Goal: Information Seeking & Learning: Understand process/instructions

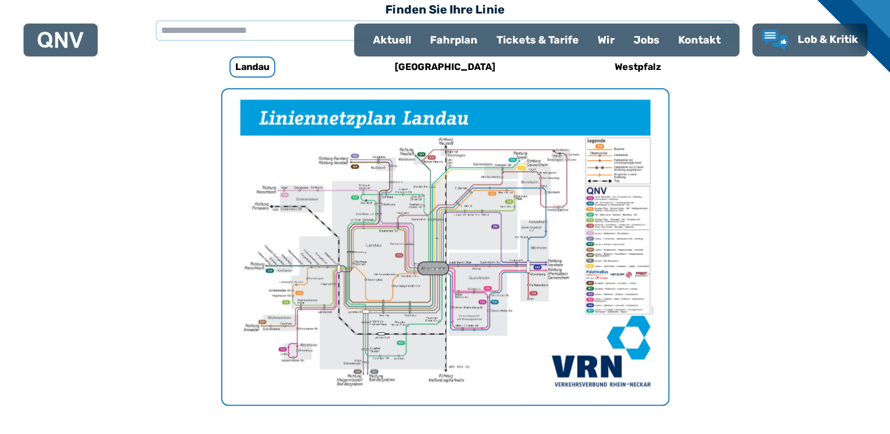
click at [465, 295] on img "1 von 1" at bounding box center [445, 246] width 446 height 315
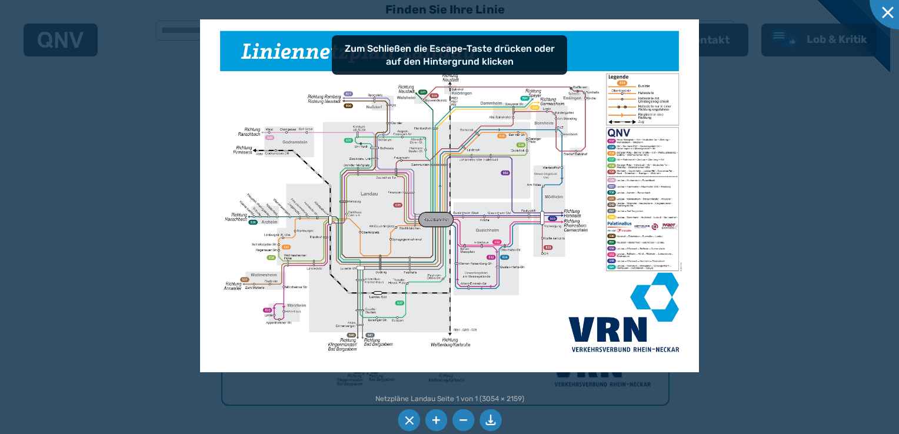
click at [438, 422] on li at bounding box center [436, 421] width 22 height 22
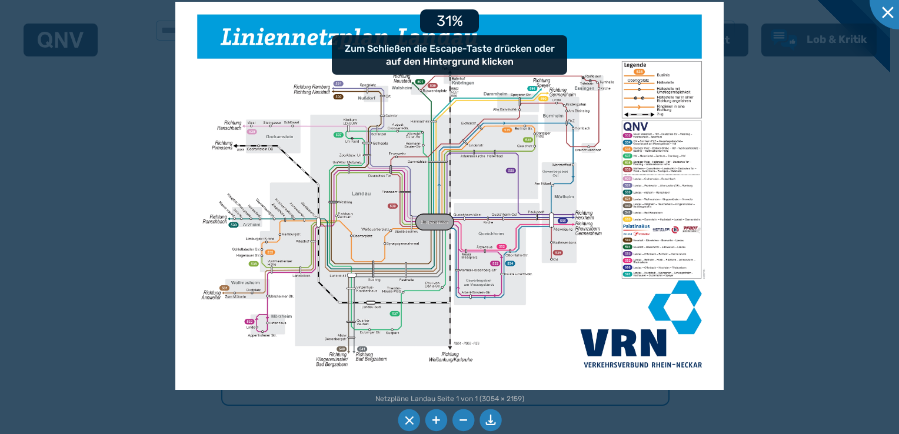
click at [438, 422] on li at bounding box center [436, 421] width 22 height 22
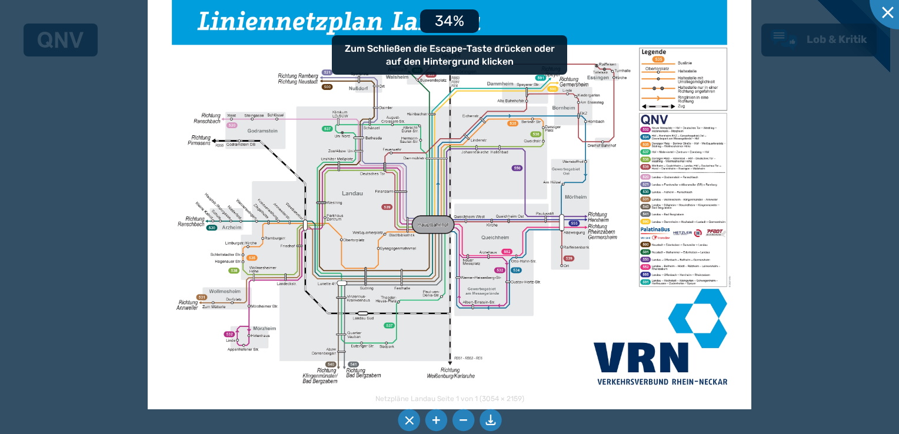
click at [438, 422] on li at bounding box center [436, 421] width 22 height 22
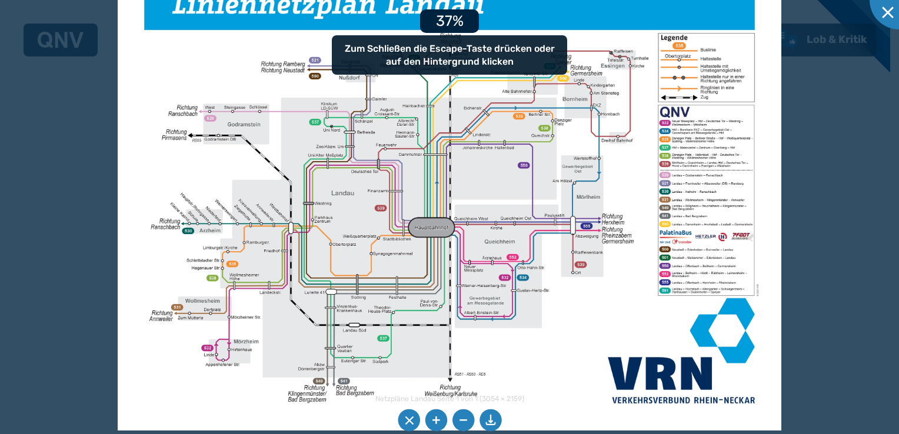
click at [438, 422] on li at bounding box center [436, 421] width 22 height 22
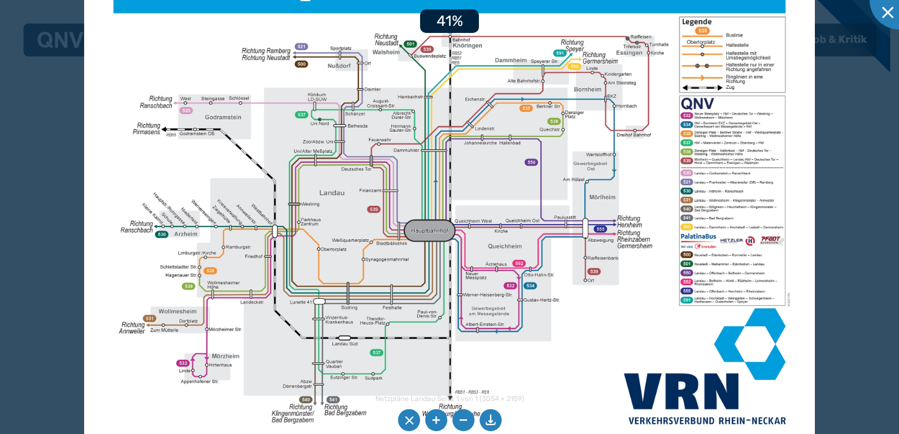
click at [438, 422] on li at bounding box center [436, 421] width 22 height 22
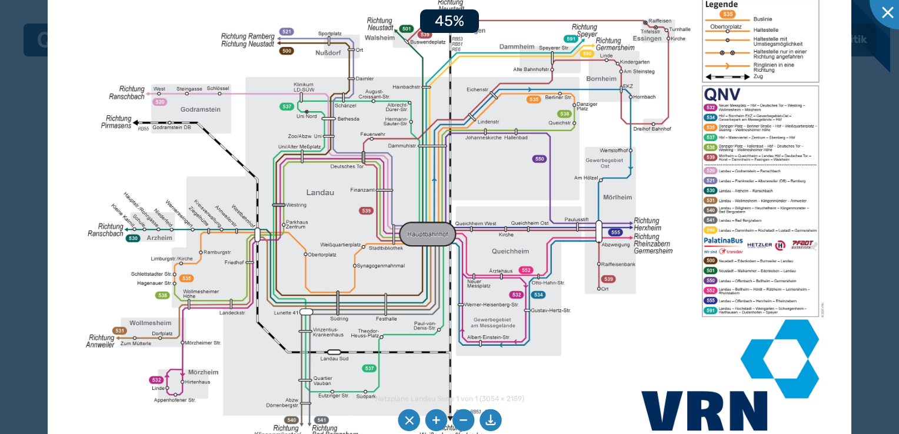
click at [438, 422] on li at bounding box center [436, 421] width 22 height 22
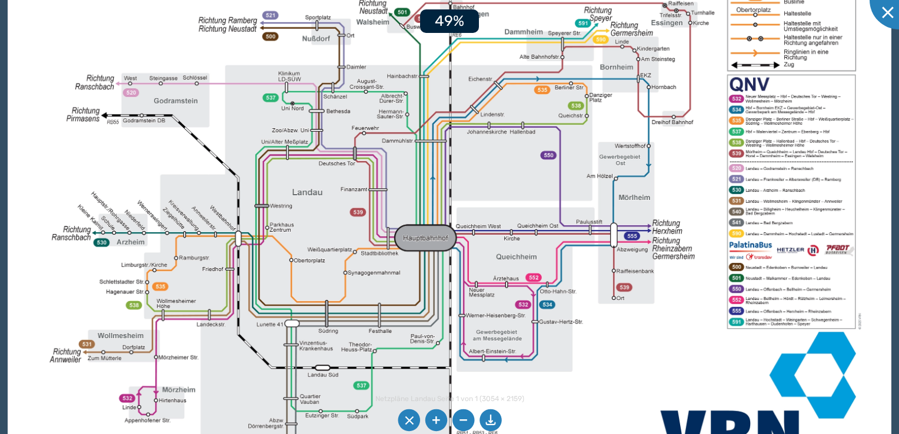
click at [438, 422] on li at bounding box center [436, 421] width 22 height 22
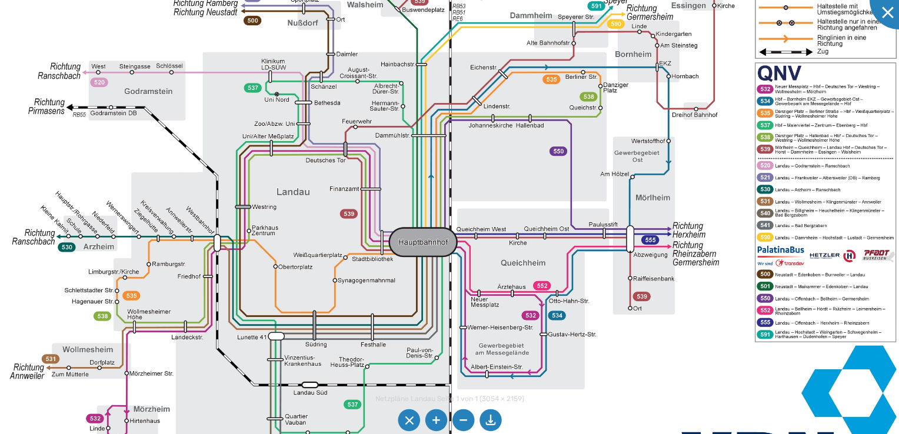
click at [431, 419] on li at bounding box center [436, 421] width 22 height 22
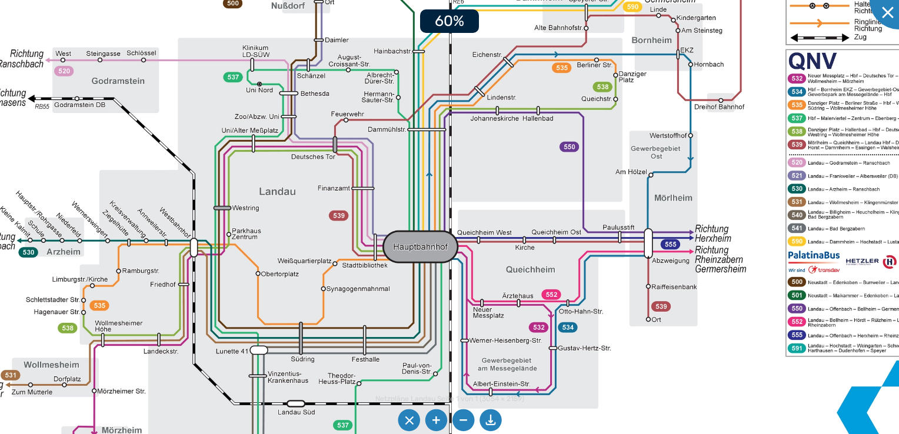
click at [431, 419] on li at bounding box center [436, 421] width 22 height 22
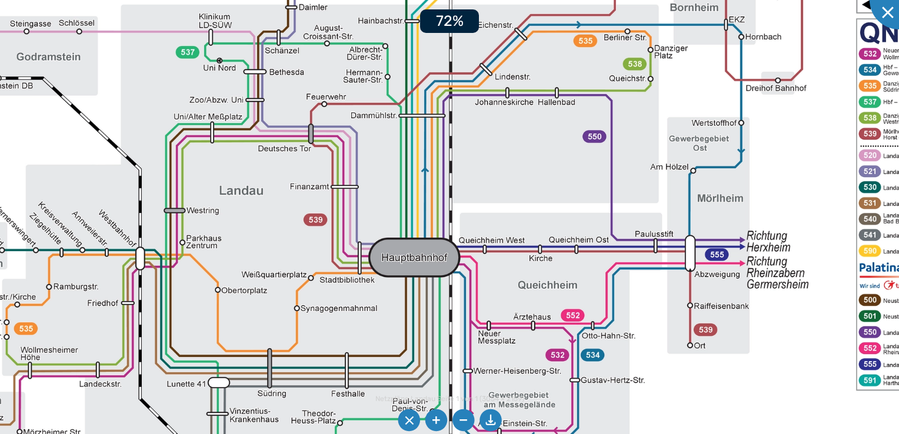
click at [431, 419] on li at bounding box center [436, 421] width 22 height 22
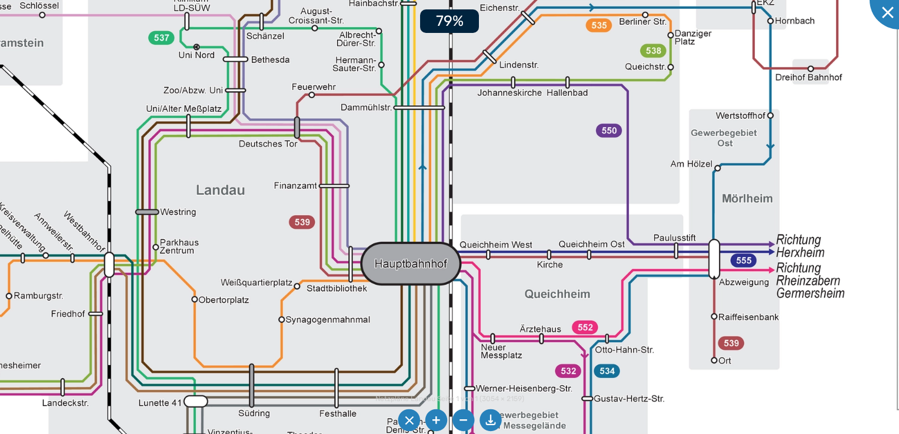
click at [431, 419] on li at bounding box center [436, 421] width 22 height 22
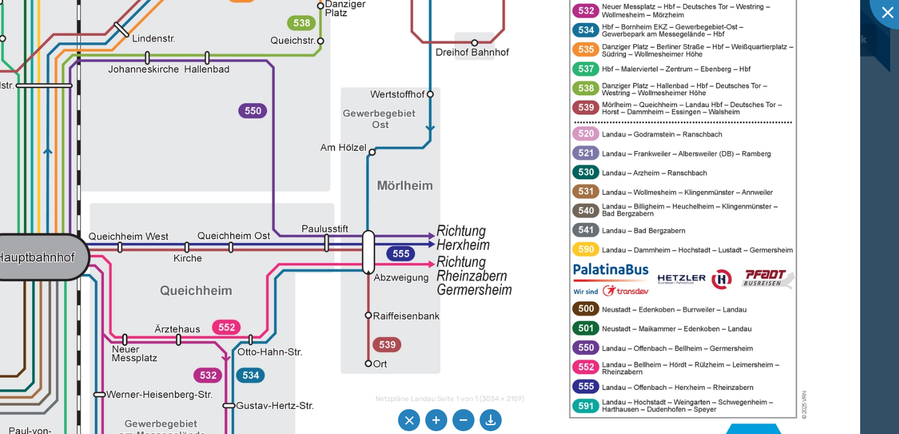
click at [427, 207] on img at bounding box center [77, 182] width 1566 height 1107
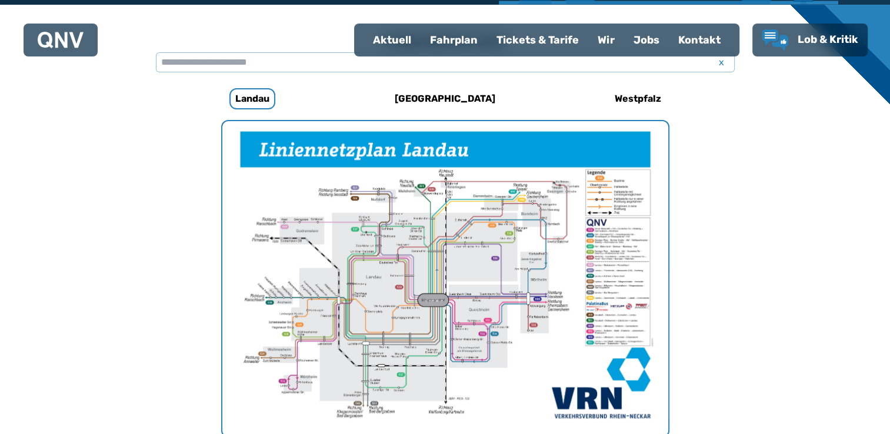
scroll to position [362, 0]
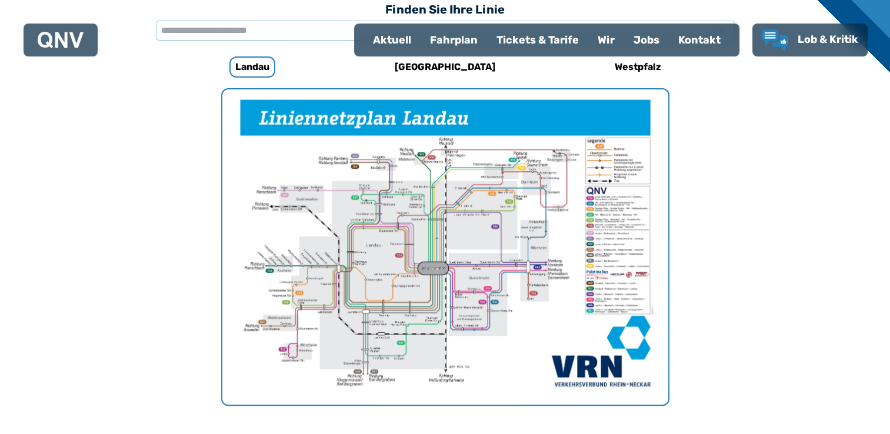
click at [474, 48] on div "Fahrplan" at bounding box center [454, 40] width 66 height 31
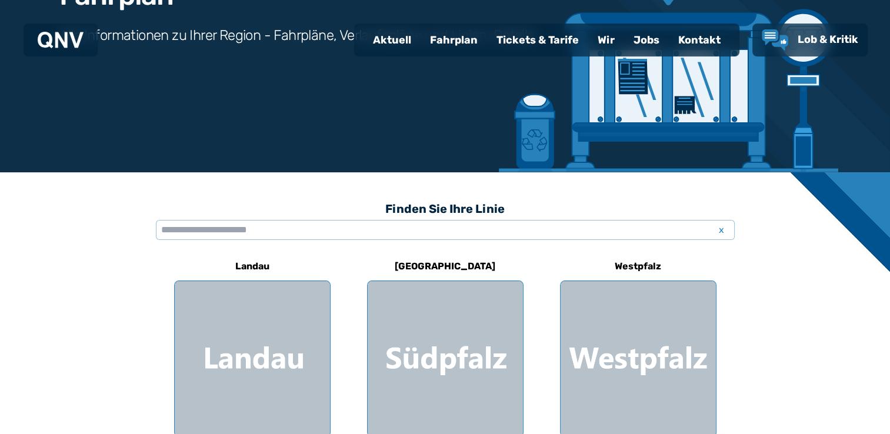
scroll to position [294, 0]
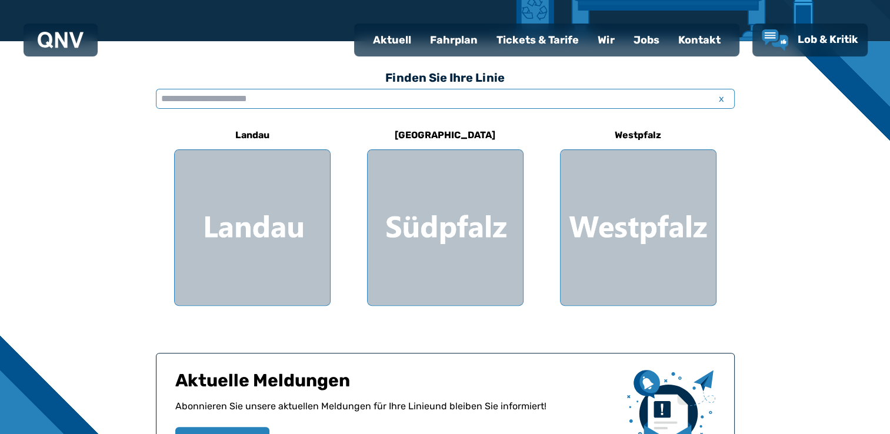
click at [251, 91] on input "text" at bounding box center [445, 99] width 579 height 20
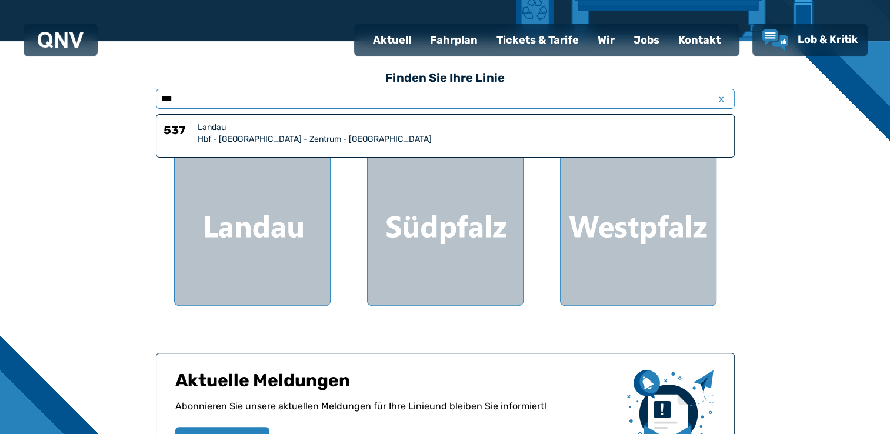
type input "***"
click at [280, 134] on div "Hbf - [GEOGRAPHIC_DATA] - Zentrum - [GEOGRAPHIC_DATA]" at bounding box center [463, 140] width 530 height 12
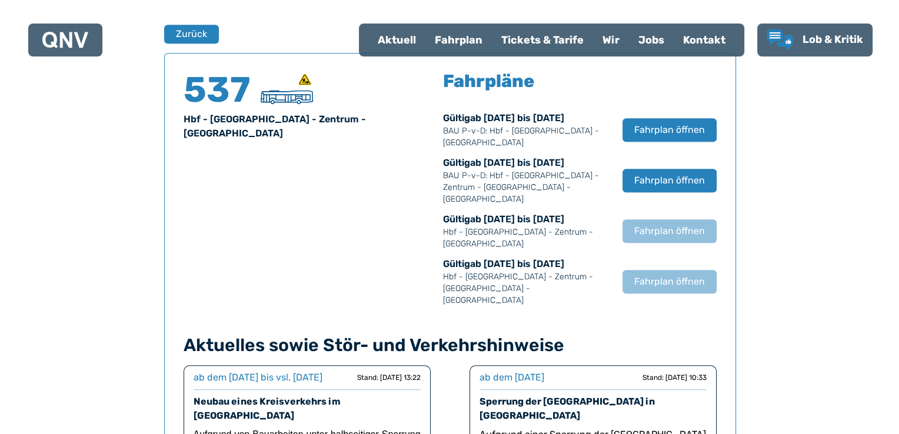
scroll to position [775, 0]
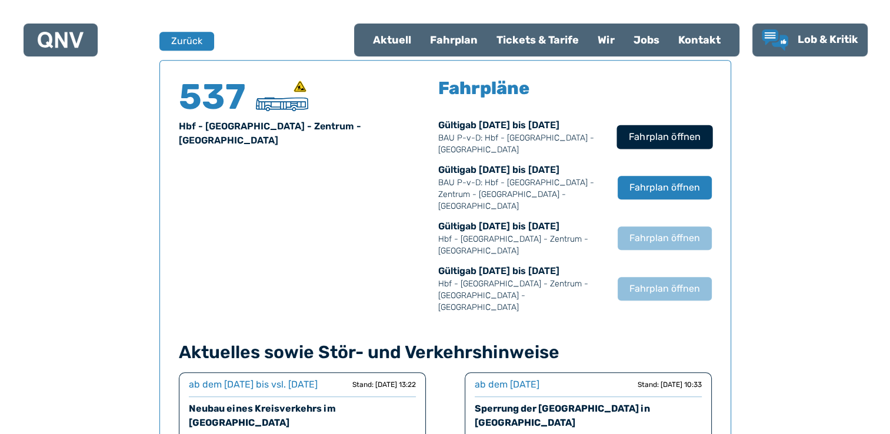
click at [642, 132] on span "Fahrplan öffnen" at bounding box center [664, 137] width 72 height 14
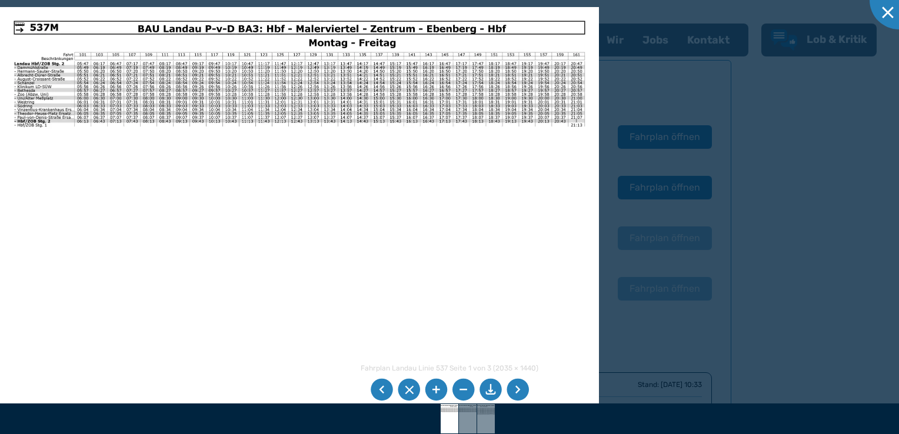
click at [434, 389] on li at bounding box center [436, 390] width 22 height 22
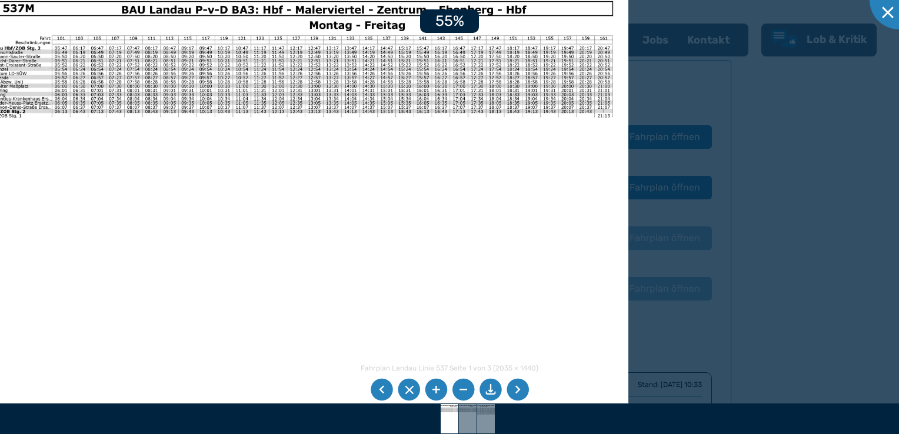
click at [434, 389] on li at bounding box center [436, 390] width 22 height 22
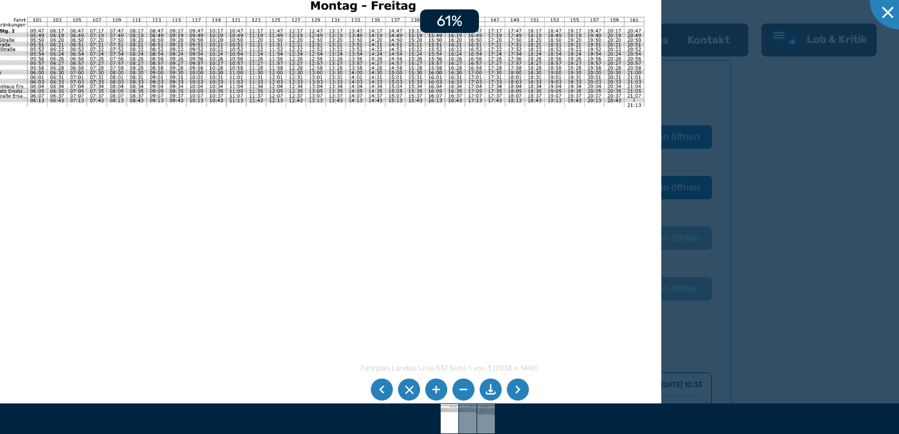
click at [434, 389] on li at bounding box center [436, 390] width 22 height 22
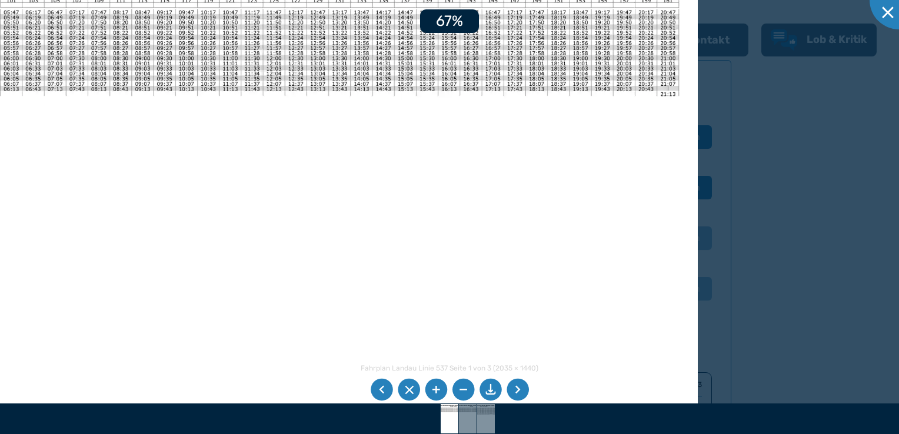
click at [434, 389] on li at bounding box center [436, 390] width 22 height 22
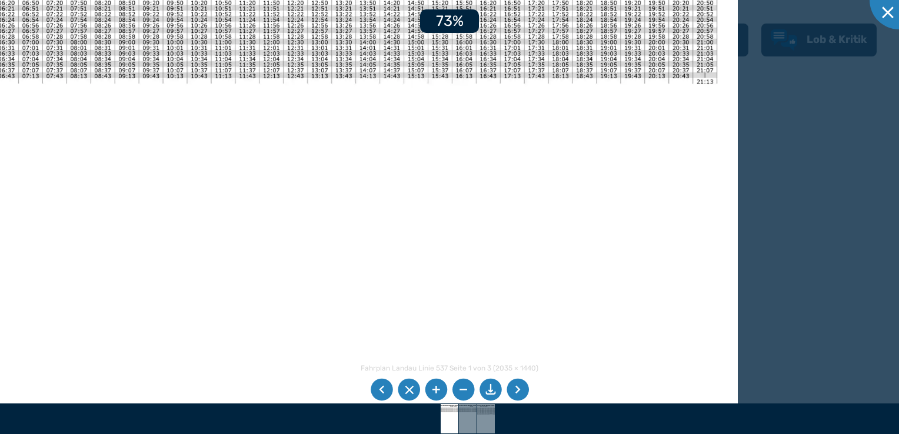
click at [434, 389] on li at bounding box center [436, 390] width 22 height 22
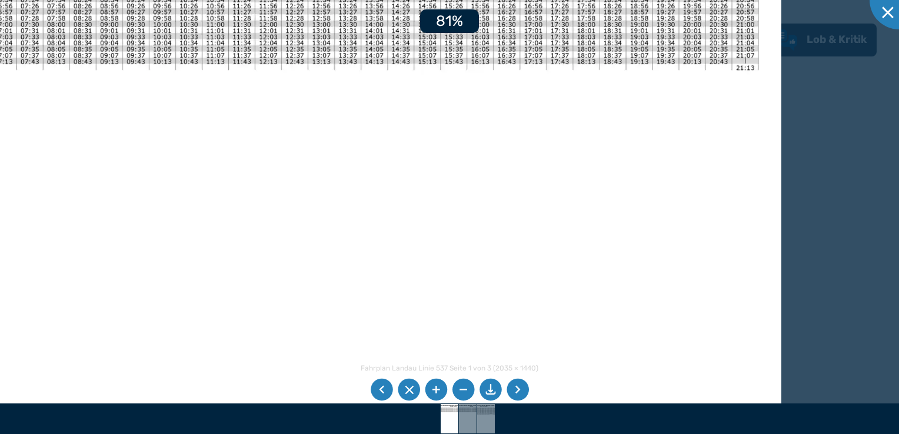
click at [434, 389] on li at bounding box center [436, 390] width 22 height 22
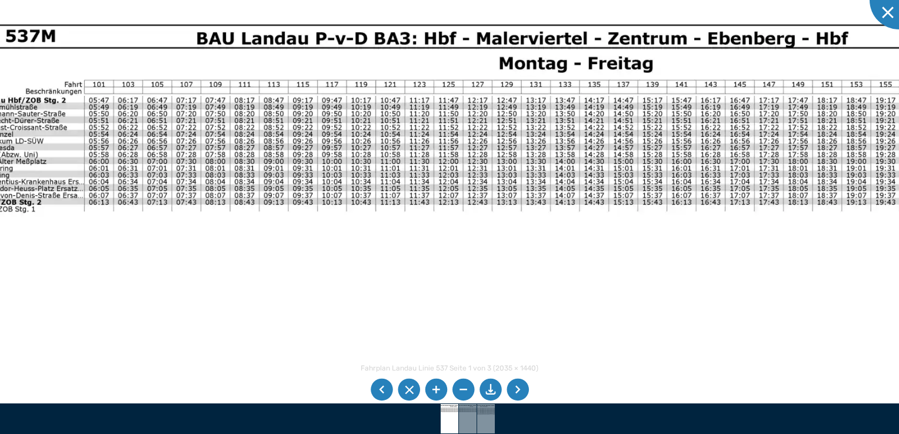
click at [482, 302] on img at bounding box center [482, 375] width 1061 height 751
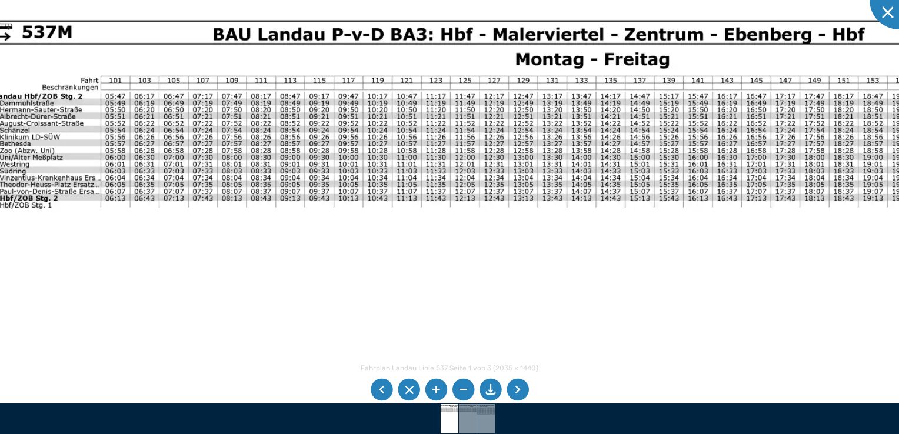
click at [438, 394] on li at bounding box center [436, 390] width 22 height 22
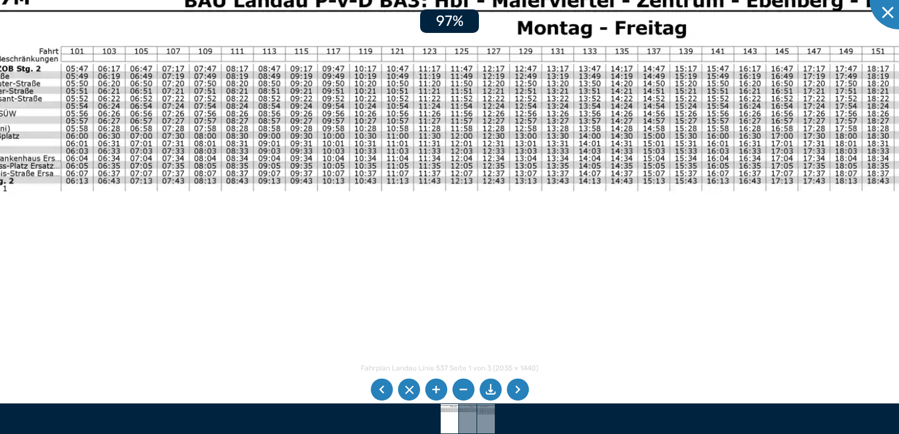
click at [438, 394] on li at bounding box center [436, 390] width 22 height 22
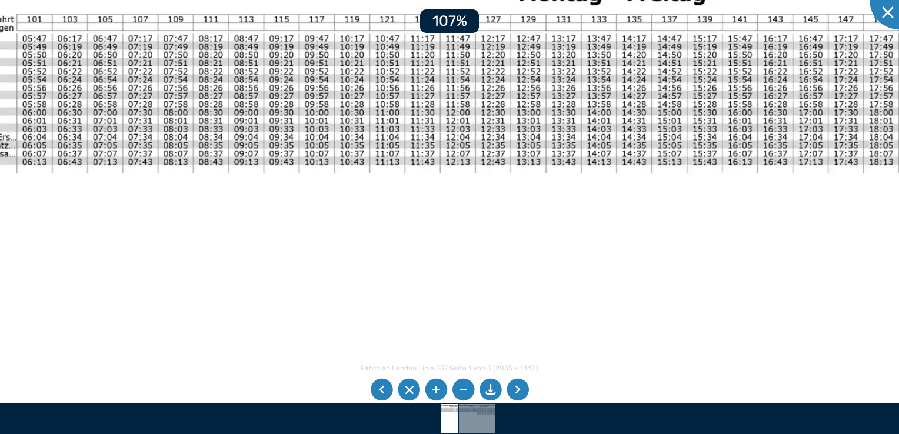
click at [438, 394] on li at bounding box center [436, 390] width 22 height 22
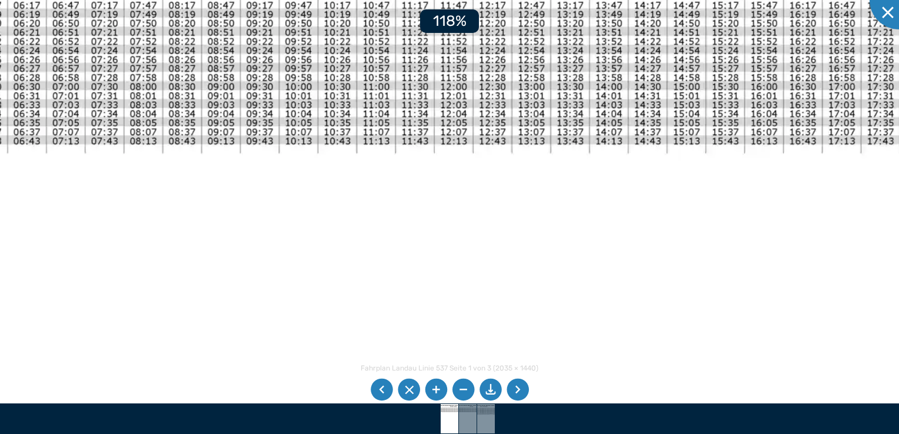
click at [438, 394] on li at bounding box center [436, 390] width 22 height 22
